Goal: Information Seeking & Learning: Find specific fact

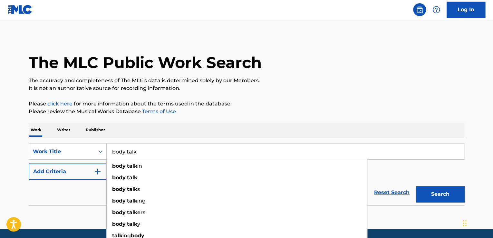
type input "body talk"
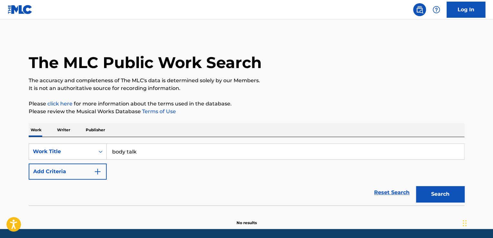
click at [77, 176] on button "Add Criteria" at bounding box center [68, 171] width 78 height 16
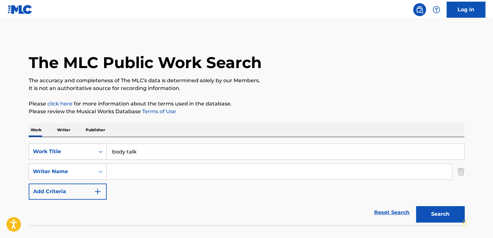
click at [139, 168] on input "Search Form" at bounding box center [279, 171] width 345 height 15
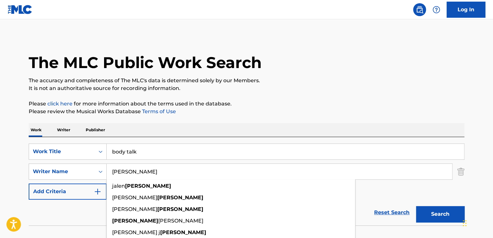
type input "[PERSON_NAME]"
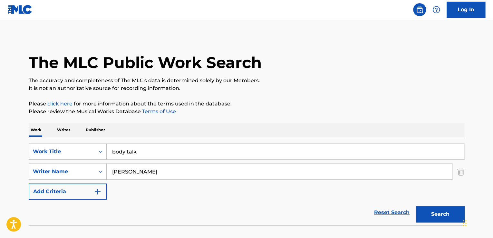
click at [74, 213] on div "Reset Search Search" at bounding box center [246, 212] width 435 height 26
click at [446, 214] on button "Search" at bounding box center [440, 214] width 48 height 16
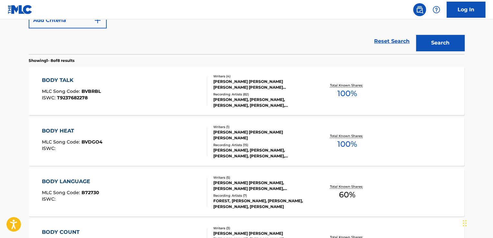
scroll to position [161, 0]
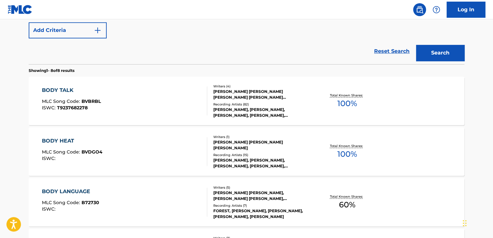
click at [247, 92] on div "[PERSON_NAME] [PERSON_NAME] [PERSON_NAME] [PERSON_NAME] [PERSON_NAME], [PERSON_…" at bounding box center [261, 95] width 97 height 12
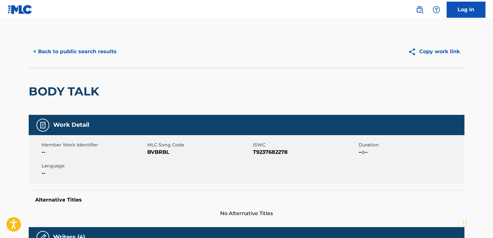
click at [52, 49] on button "< Back to public search results" at bounding box center [75, 51] width 92 height 16
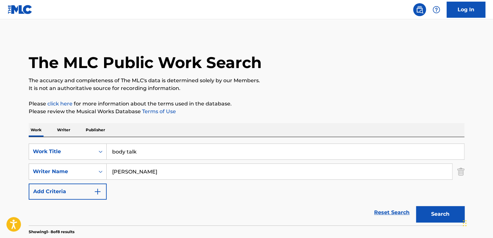
click at [149, 150] on input "body talk" at bounding box center [285, 151] width 357 height 15
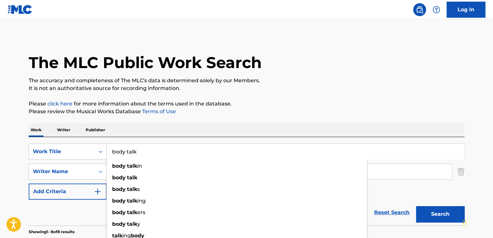
drag, startPoint x: 176, startPoint y: 151, endPoint x: 108, endPoint y: 149, distance: 68.9
click at [108, 149] on input "body talk" at bounding box center [285, 151] width 357 height 15
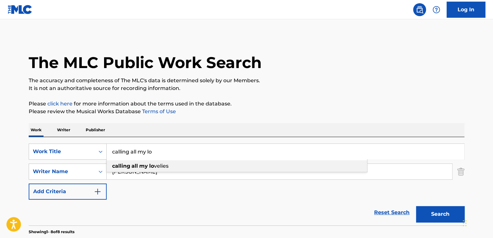
click at [136, 168] on strong "all" at bounding box center [134, 166] width 6 height 6
type input "calling all my lovelies"
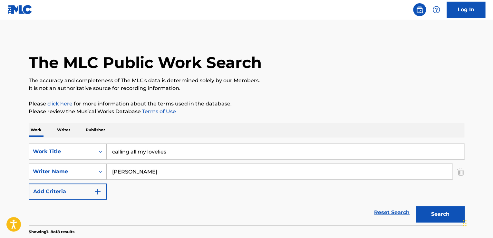
click at [442, 215] on button "Search" at bounding box center [440, 214] width 48 height 16
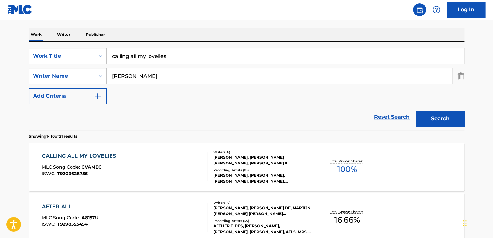
scroll to position [107, 0]
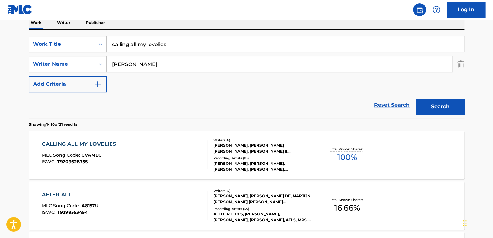
click at [250, 145] on div "[PERSON_NAME], [PERSON_NAME] [PERSON_NAME], [PERSON_NAME] II [PERSON_NAME], [PE…" at bounding box center [261, 148] width 97 height 12
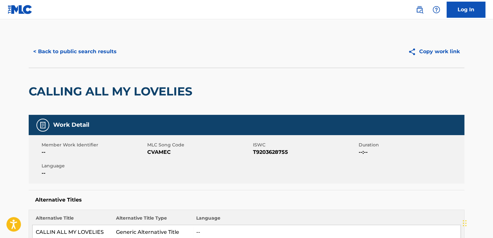
click at [55, 50] on button "< Back to public search results" at bounding box center [75, 51] width 92 height 16
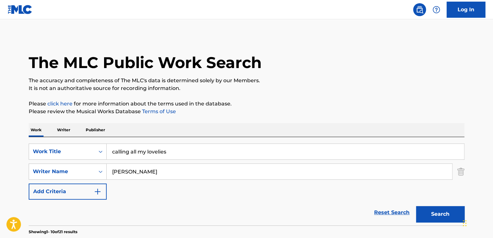
scroll to position [107, 0]
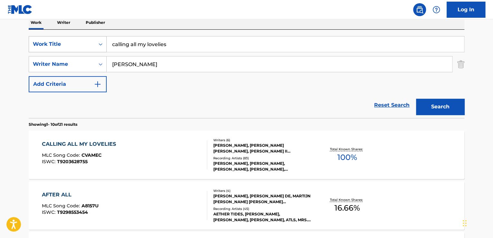
drag, startPoint x: 181, startPoint y: 46, endPoint x: 93, endPoint y: 41, distance: 88.7
click at [93, 41] on div "SearchWithCriteria851144ee-3a32-4ca8-85cc-1dfbf24537f0 Work Title calling all m…" at bounding box center [246, 44] width 435 height 16
click at [435, 103] on button "Search" at bounding box center [440, 107] width 48 height 16
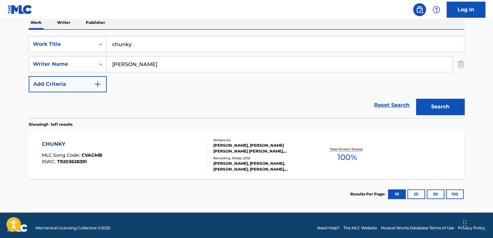
click at [140, 47] on input "chunky" at bounding box center [285, 43] width 357 height 15
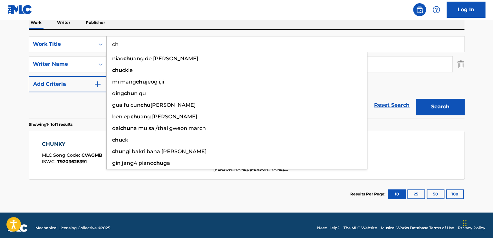
type input "c"
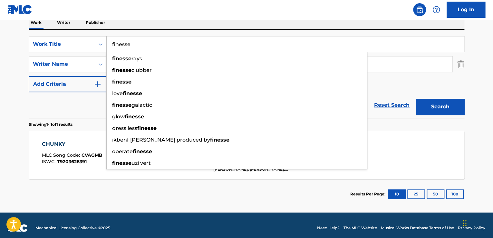
type input "finesse"
click at [73, 105] on div "Reset Search Search" at bounding box center [246, 105] width 435 height 26
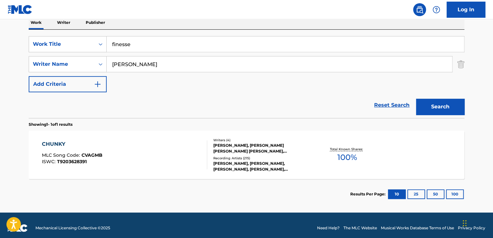
click at [430, 106] on button "Search" at bounding box center [440, 107] width 48 height 16
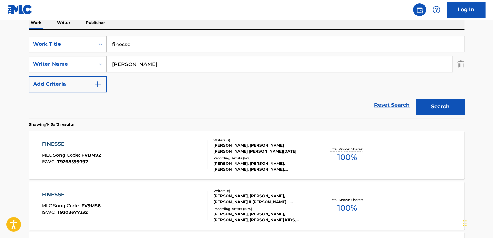
click at [259, 151] on div "[PERSON_NAME], [PERSON_NAME] [PERSON_NAME] [PERSON_NAME][DATE]" at bounding box center [261, 148] width 97 height 12
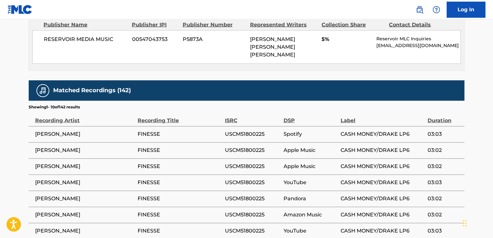
scroll to position [599, 0]
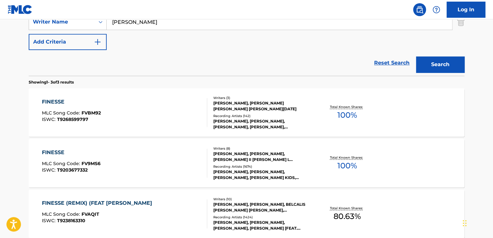
scroll to position [161, 0]
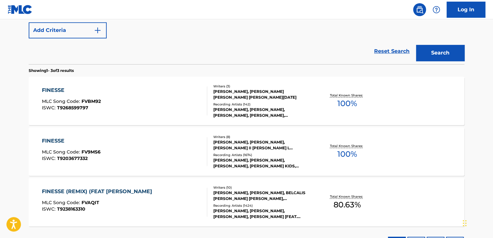
click at [230, 145] on div "[PERSON_NAME], [PERSON_NAME], [PERSON_NAME] II [PERSON_NAME] L [PERSON_NAME] [P…" at bounding box center [261, 145] width 97 height 12
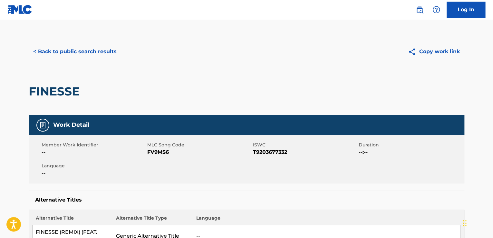
click at [54, 46] on button "< Back to public search results" at bounding box center [75, 51] width 92 height 16
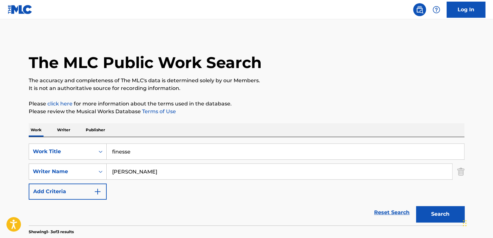
click at [150, 153] on input "finesse" at bounding box center [285, 151] width 357 height 15
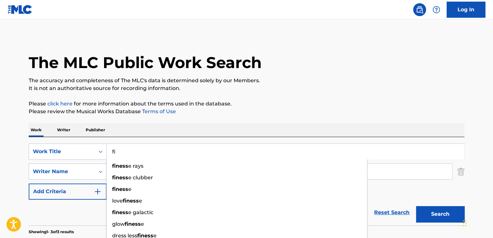
type input "f"
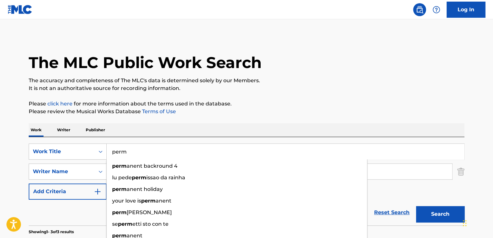
type input "perm"
click at [13, 170] on main "The MLC Public Work Search The accuracy and completeness of The MLC's data is d…" at bounding box center [246, 219] width 493 height 401
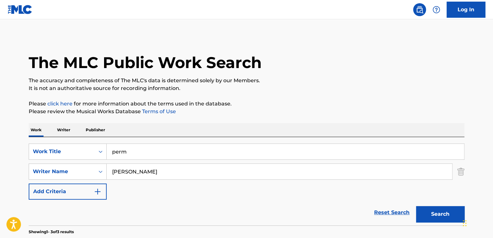
click at [431, 218] on button "Search" at bounding box center [440, 214] width 48 height 16
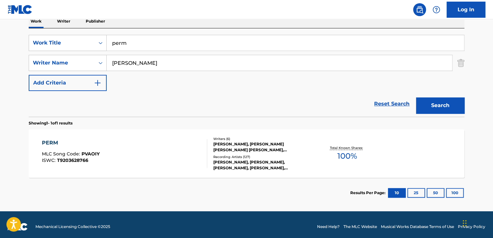
scroll to position [113, 0]
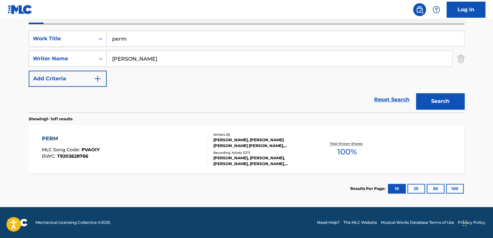
click at [252, 140] on div "[PERSON_NAME], [PERSON_NAME] [PERSON_NAME] [PERSON_NAME], [PERSON_NAME] II [PER…" at bounding box center [261, 143] width 97 height 12
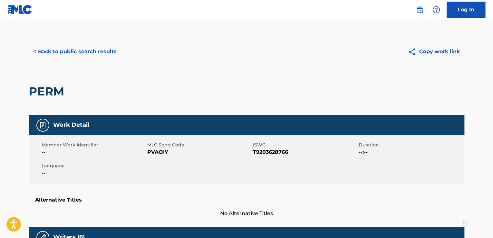
click at [67, 51] on button "< Back to public search results" at bounding box center [75, 51] width 92 height 16
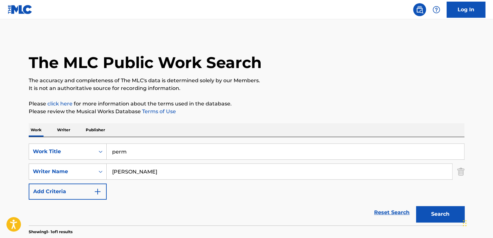
scroll to position [76, 0]
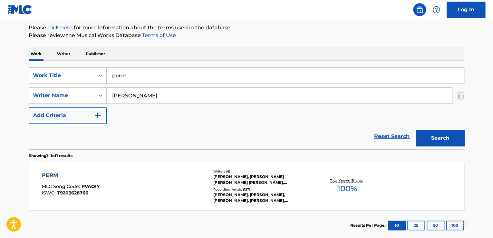
click at [142, 73] on input "perm" at bounding box center [285, 75] width 357 height 15
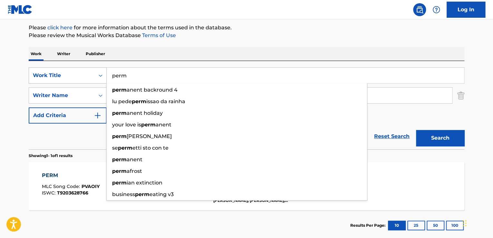
drag, startPoint x: 156, startPoint y: 75, endPoint x: 99, endPoint y: 72, distance: 56.7
click at [99, 72] on div "SearchWithCriteria851144ee-3a32-4ca8-85cc-1dfbf24537f0 Work Title perm perm ane…" at bounding box center [246, 75] width 435 height 16
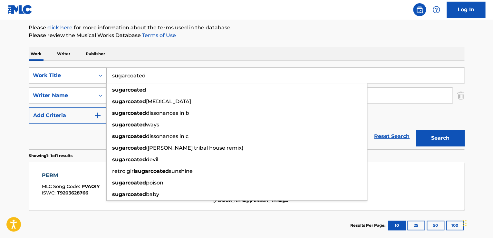
type input "sugarcoated"
click at [416, 130] on button "Search" at bounding box center [440, 138] width 48 height 16
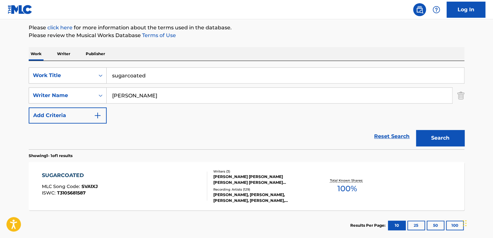
click at [246, 178] on div "[PERSON_NAME] [PERSON_NAME] [PERSON_NAME] [PERSON_NAME] [PERSON_NAME]" at bounding box center [261, 180] width 97 height 12
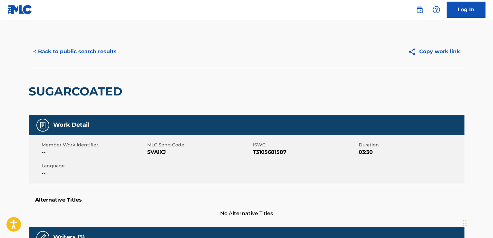
click at [70, 51] on button "< Back to public search results" at bounding box center [75, 51] width 92 height 16
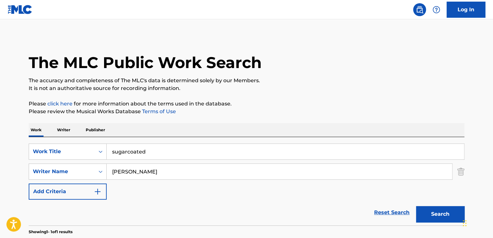
scroll to position [76, 0]
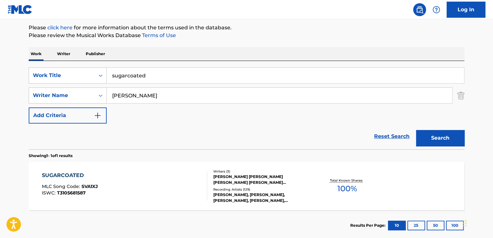
click at [170, 73] on input "sugarcoated" at bounding box center [285, 75] width 357 height 15
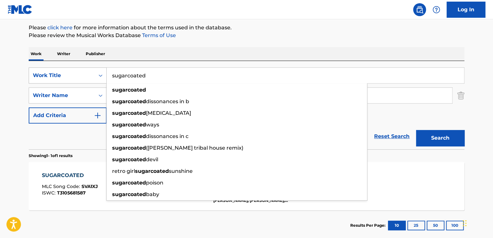
drag, startPoint x: 196, startPoint y: 74, endPoint x: 95, endPoint y: 74, distance: 101.4
click at [95, 74] on div "SearchWithCriteria851144ee-3a32-4ca8-85cc-1dfbf24537f0 Work Title sugarcoated s…" at bounding box center [246, 75] width 435 height 16
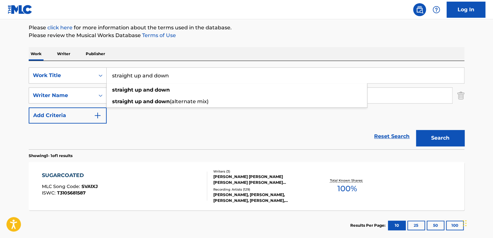
type input "straight up and down"
click at [416, 130] on button "Search" at bounding box center [440, 138] width 48 height 16
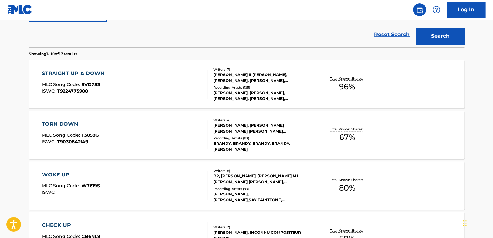
scroll to position [183, 0]
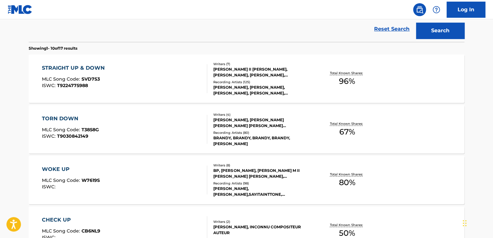
click at [247, 68] on div "[PERSON_NAME] II [PERSON_NAME], [PERSON_NAME], [PERSON_NAME], [PERSON_NAME] [PE…" at bounding box center [261, 72] width 97 height 12
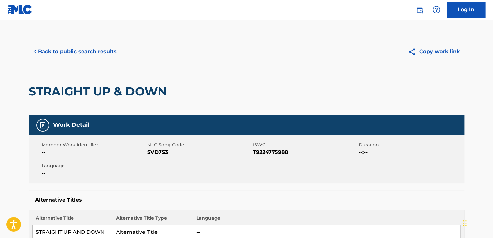
click at [62, 55] on button "< Back to public search results" at bounding box center [75, 51] width 92 height 16
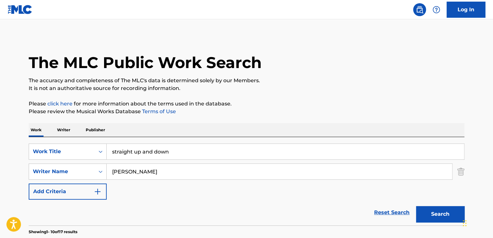
click at [174, 149] on input "straight up and down" at bounding box center [285, 151] width 357 height 15
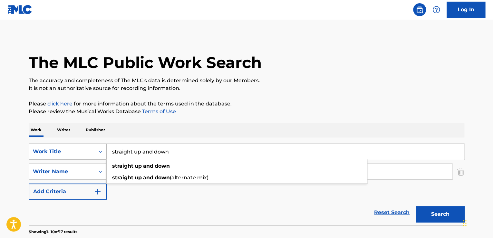
drag, startPoint x: 194, startPoint y: 150, endPoint x: 104, endPoint y: 146, distance: 90.0
click at [104, 146] on div "SearchWithCriteria851144ee-3a32-4ca8-85cc-1dfbf24537f0 Work Title straight up a…" at bounding box center [246, 151] width 435 height 16
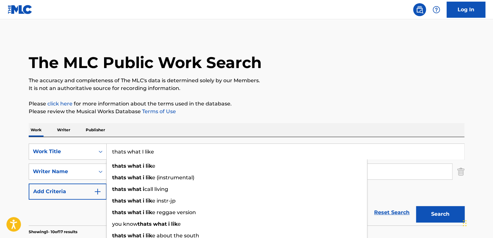
type input "thats what I like"
click at [416, 206] on button "Search" at bounding box center [440, 214] width 48 height 16
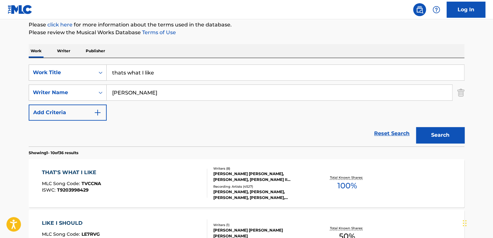
scroll to position [161, 0]
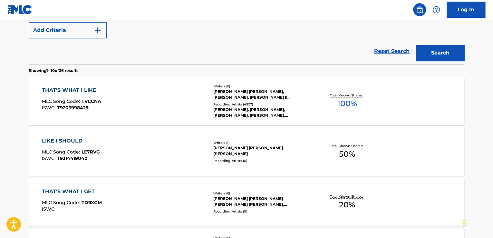
click at [243, 93] on div "[PERSON_NAME] [PERSON_NAME], [PERSON_NAME], [PERSON_NAME] II [PERSON_NAME] [PER…" at bounding box center [261, 95] width 97 height 12
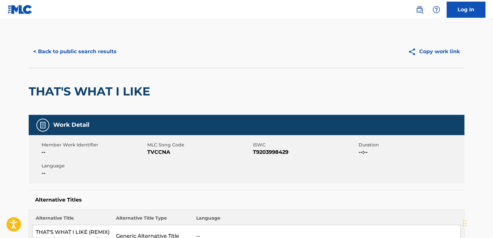
click at [68, 47] on button "< Back to public search results" at bounding box center [75, 51] width 92 height 16
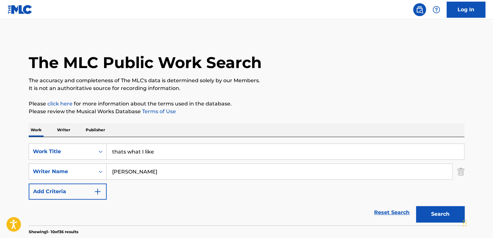
click at [161, 152] on input "thats what I like" at bounding box center [285, 151] width 357 height 15
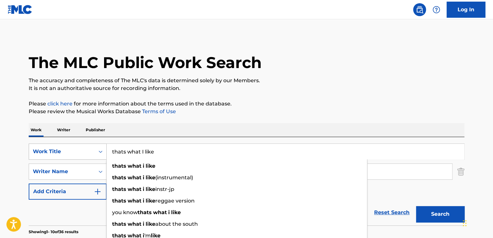
drag, startPoint x: 187, startPoint y: 149, endPoint x: 97, endPoint y: 149, distance: 90.2
click at [97, 149] on div "SearchWithCriteria851144ee-3a32-4ca8-85cc-1dfbf24537f0 Work Title thats what I …" at bounding box center [246, 151] width 435 height 16
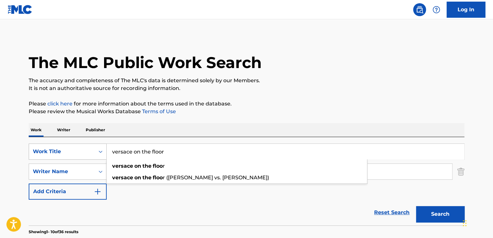
type input "versace on the floor"
click at [416, 206] on button "Search" at bounding box center [440, 214] width 48 height 16
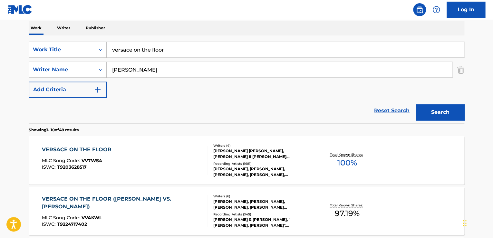
scroll to position [161, 0]
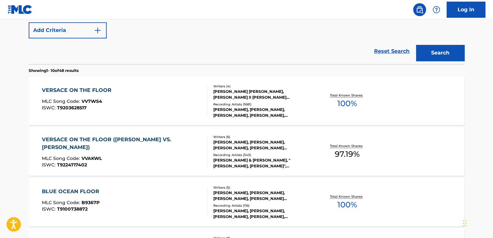
click at [242, 93] on div "[PERSON_NAME] [PERSON_NAME], [PERSON_NAME] II [PERSON_NAME] [PERSON_NAME] [PERS…" at bounding box center [261, 95] width 97 height 12
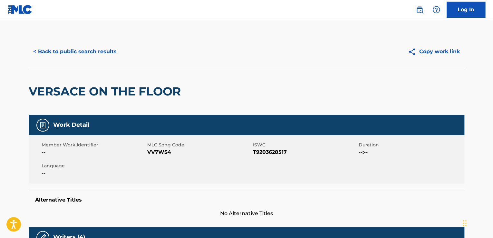
click at [50, 47] on button "< Back to public search results" at bounding box center [75, 51] width 92 height 16
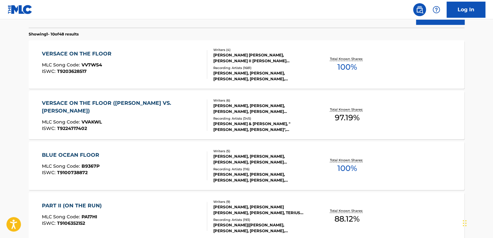
click at [120, 103] on div "VERSACE ON THE FLOOR ([PERSON_NAME] VS. [PERSON_NAME])" at bounding box center [122, 106] width 160 height 15
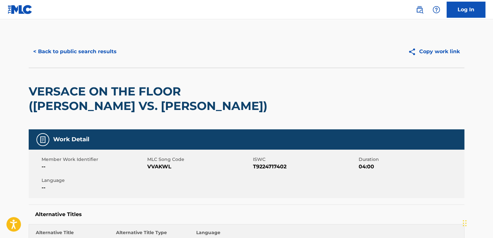
click at [56, 50] on button "< Back to public search results" at bounding box center [75, 51] width 92 height 16
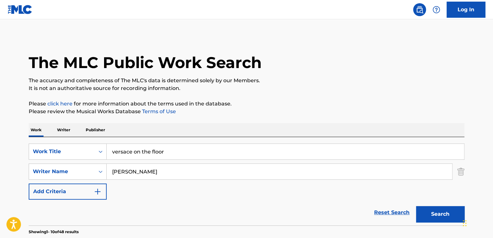
click at [168, 155] on input "versace on the floor" at bounding box center [285, 151] width 357 height 15
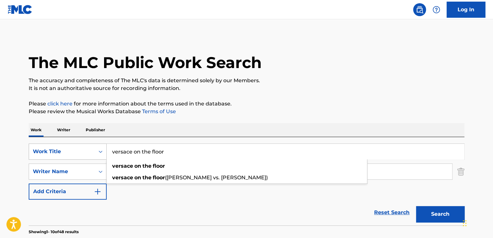
drag, startPoint x: 181, startPoint y: 150, endPoint x: 52, endPoint y: 152, distance: 129.5
click at [52, 152] on div "SearchWithCriteria851144ee-3a32-4ca8-85cc-1dfbf24537f0 Work Title versace on th…" at bounding box center [246, 151] width 435 height 16
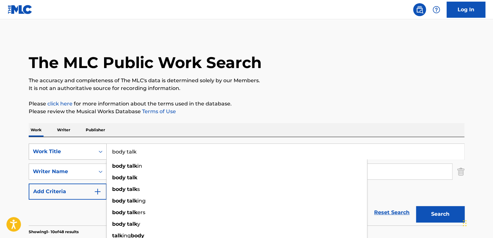
type input "body talk"
click at [416, 206] on button "Search" at bounding box center [440, 214] width 48 height 16
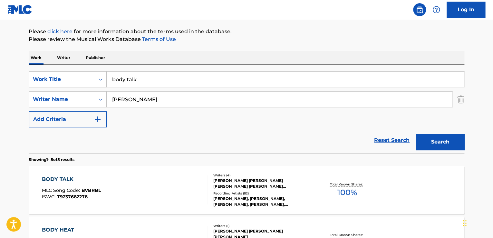
scroll to position [107, 0]
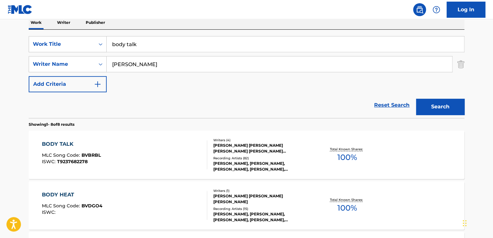
click at [261, 147] on div "[PERSON_NAME] [PERSON_NAME] [PERSON_NAME] [PERSON_NAME] [PERSON_NAME], [PERSON_…" at bounding box center [261, 148] width 97 height 12
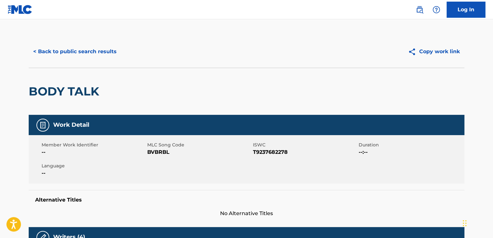
click at [65, 50] on button "< Back to public search results" at bounding box center [75, 51] width 92 height 16
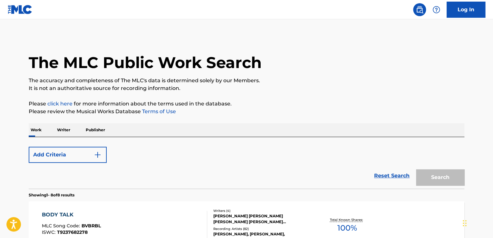
scroll to position [107, 0]
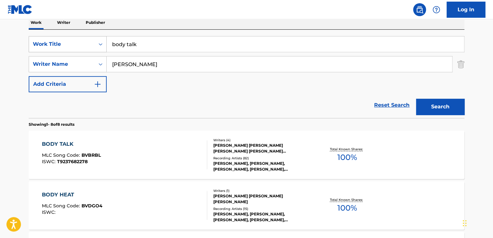
drag, startPoint x: 145, startPoint y: 43, endPoint x: 100, endPoint y: 42, distance: 44.5
click at [100, 42] on div "SearchWithCriteria851144ee-3a32-4ca8-85cc-1dfbf24537f0 Work Title body talk" at bounding box center [246, 44] width 435 height 16
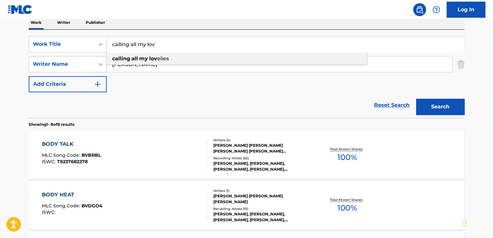
click at [138, 60] on span "Search Form" at bounding box center [138, 58] width 1 height 6
type input "calling all my lovelies"
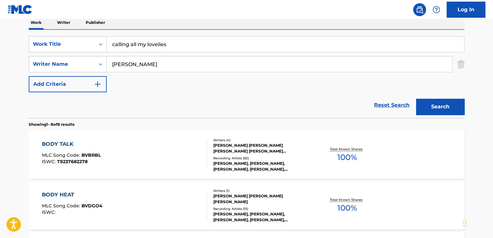
click at [441, 106] on button "Search" at bounding box center [440, 107] width 48 height 16
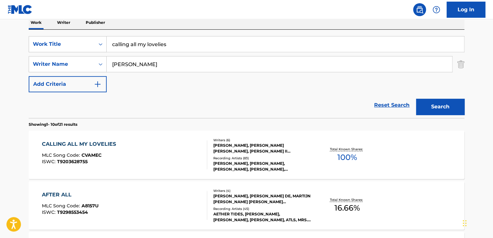
click at [233, 147] on div "[PERSON_NAME], [PERSON_NAME] [PERSON_NAME], [PERSON_NAME] II [PERSON_NAME], [PE…" at bounding box center [261, 148] width 97 height 12
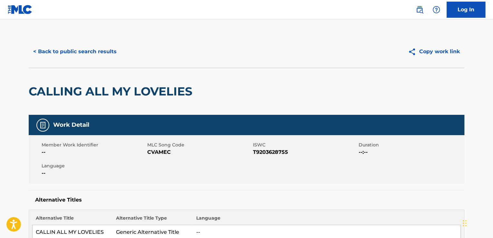
click at [71, 52] on button "< Back to public search results" at bounding box center [75, 51] width 92 height 16
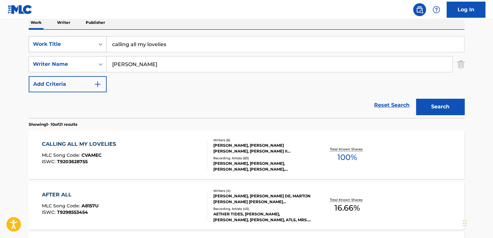
drag, startPoint x: 188, startPoint y: 47, endPoint x: 71, endPoint y: 47, distance: 117.9
click at [71, 47] on div "SearchWithCriteria851144ee-3a32-4ca8-85cc-1dfbf24537f0 Work Title calling all m…" at bounding box center [246, 44] width 435 height 16
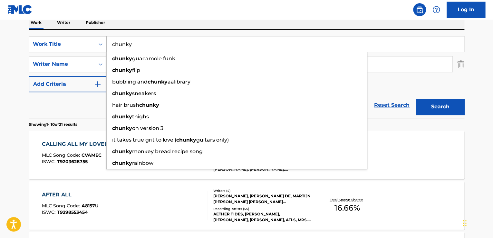
type input "chunky"
click at [416, 99] on button "Search" at bounding box center [440, 107] width 48 height 16
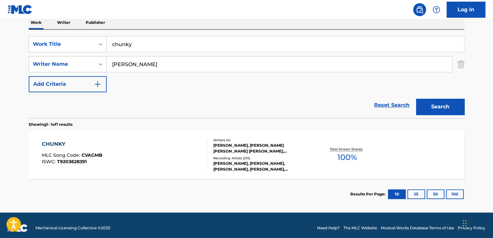
click at [244, 150] on div "[PERSON_NAME], [PERSON_NAME] [PERSON_NAME] [PERSON_NAME], [PERSON_NAME] II [PER…" at bounding box center [261, 148] width 97 height 12
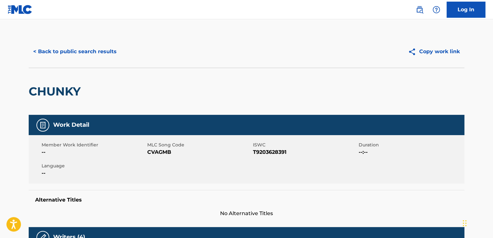
click at [76, 52] on button "< Back to public search results" at bounding box center [75, 51] width 92 height 16
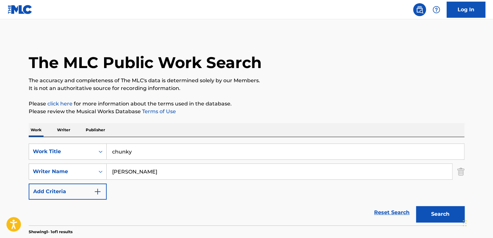
scroll to position [76, 0]
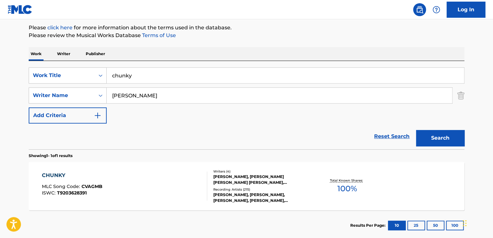
click at [139, 80] on input "chunky" at bounding box center [285, 75] width 357 height 15
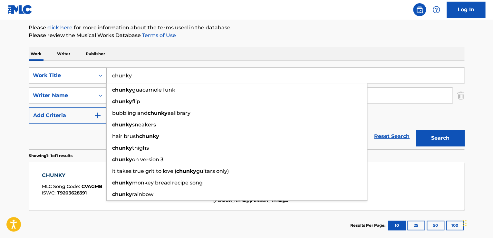
drag, startPoint x: 156, startPoint y: 76, endPoint x: 54, endPoint y: 75, distance: 101.8
click at [54, 75] on div "SearchWithCriteria851144ee-3a32-4ca8-85cc-1dfbf24537f0 Work Title chunky chunky…" at bounding box center [246, 75] width 435 height 16
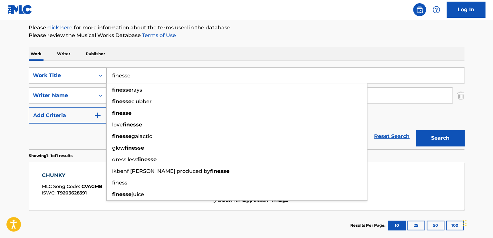
type input "finesse"
click at [416, 130] on button "Search" at bounding box center [440, 138] width 48 height 16
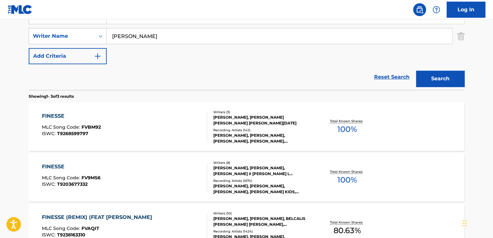
scroll to position [183, 0]
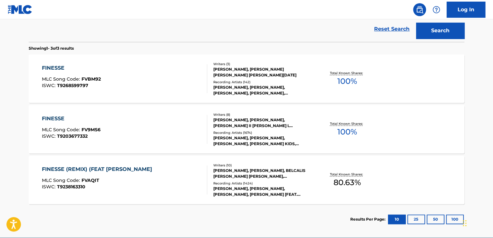
click at [246, 123] on div "[PERSON_NAME], [PERSON_NAME], [PERSON_NAME] II [PERSON_NAME] L [PERSON_NAME] [P…" at bounding box center [261, 123] width 97 height 12
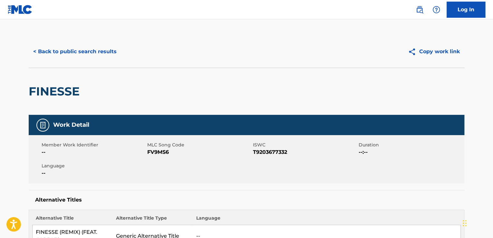
click at [59, 47] on button "< Back to public search results" at bounding box center [75, 51] width 92 height 16
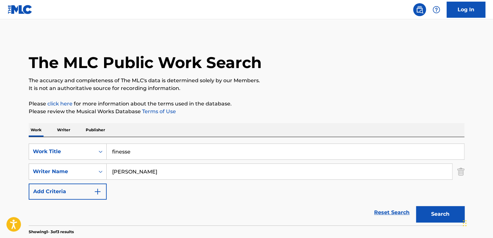
scroll to position [214, 0]
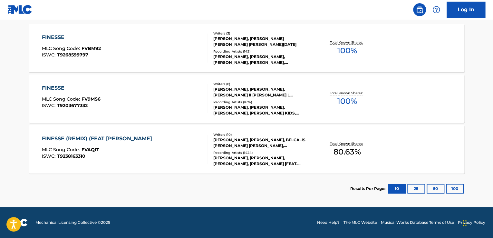
click at [79, 140] on div "FINESSE (REMIX) (FEAT [PERSON_NAME]" at bounding box center [98, 139] width 113 height 8
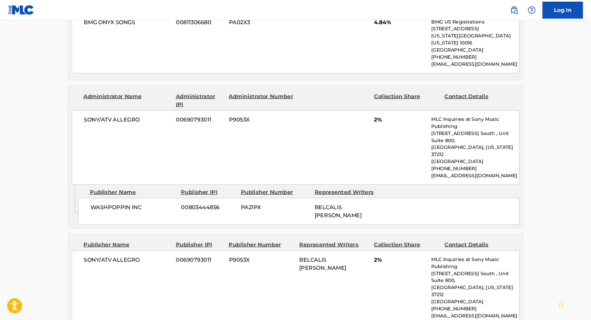
scroll to position [690, 0]
